Goal: Obtain resource: Obtain resource

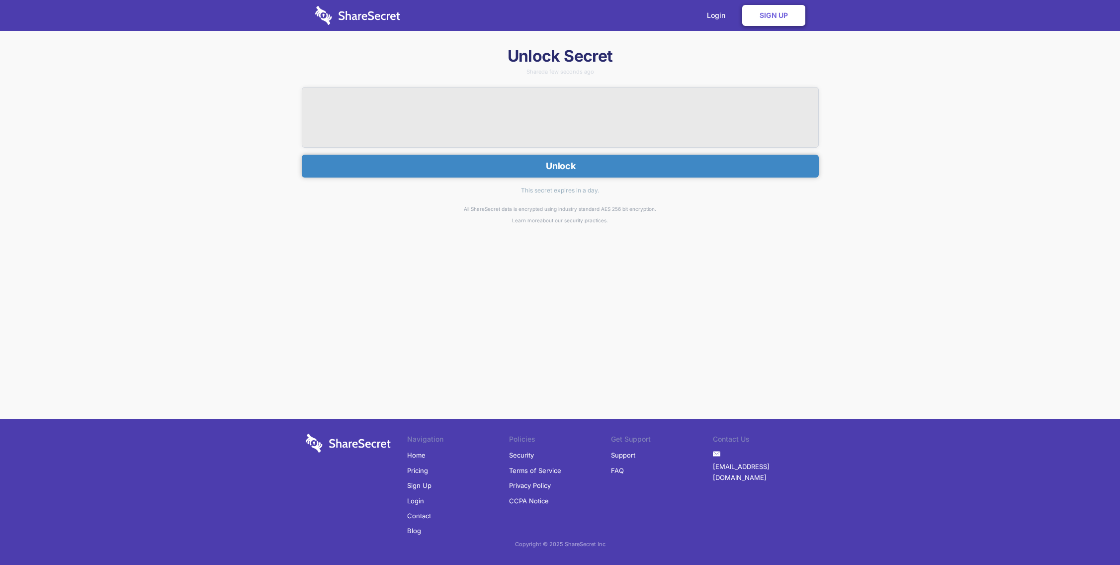
click at [573, 164] on button "Unlock" at bounding box center [560, 166] width 517 height 23
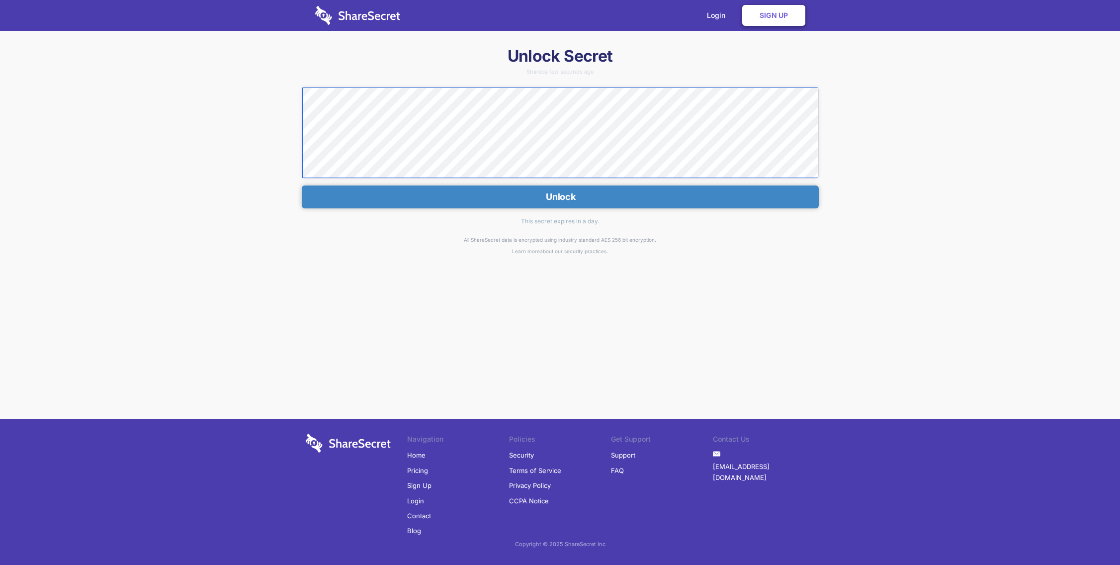
click at [285, 64] on div "Unlock Secret Shared a few seconds ago Unlock This secret expires in a day. All…" at bounding box center [560, 224] width 1120 height 357
